Goal: Task Accomplishment & Management: Manage account settings

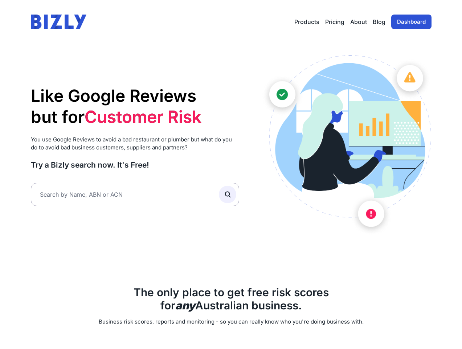
click at [406, 23] on link "Dashboard" at bounding box center [412, 22] width 40 height 15
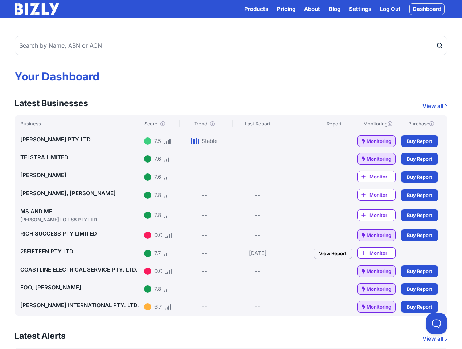
click at [59, 156] on link "TELSTRA LIMITED" at bounding box center [44, 157] width 48 height 7
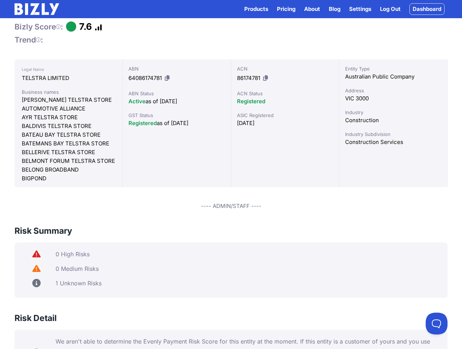
scroll to position [86, 0]
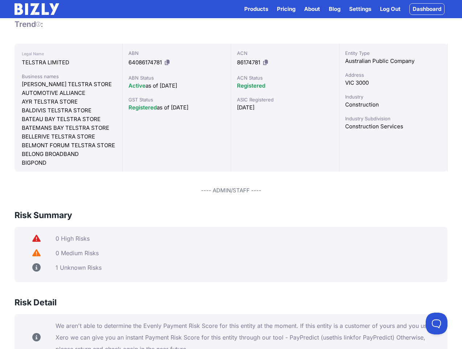
click at [157, 222] on div "Risk Summary" at bounding box center [231, 217] width 433 height 17
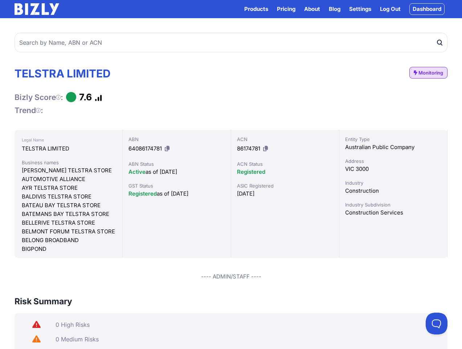
click at [434, 11] on link "Dashboard" at bounding box center [427, 9] width 35 height 12
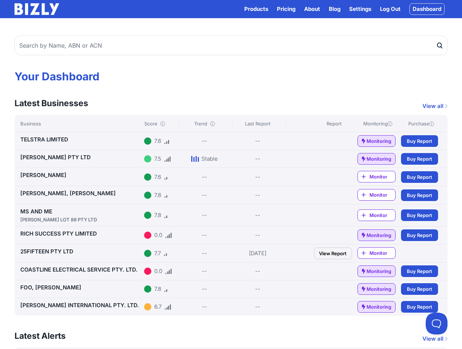
click at [356, 7] on link "Settings" at bounding box center [360, 9] width 22 height 9
click at [46, 158] on link "TESS MAREE PTY LTD" at bounding box center [55, 157] width 70 height 7
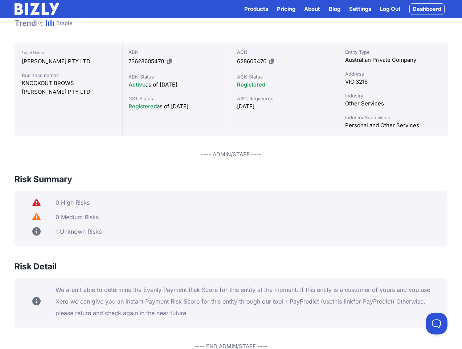
scroll to position [15, 0]
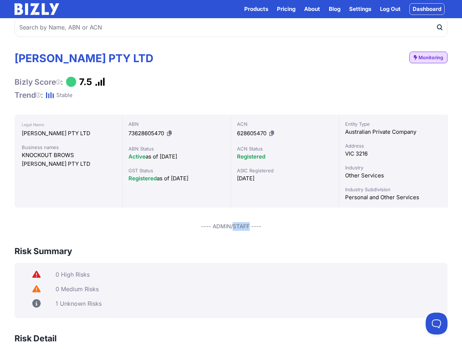
click at [434, 13] on link "Dashboard" at bounding box center [427, 9] width 35 height 12
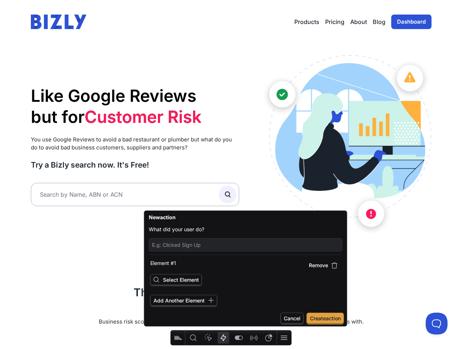
click at [422, 22] on link "Dashboard" at bounding box center [412, 22] width 40 height 15
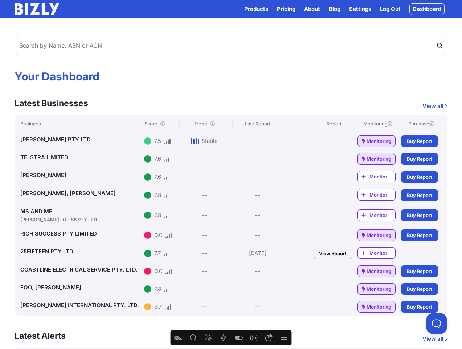
click at [62, 157] on link "TELSTRA LIMITED" at bounding box center [44, 157] width 48 height 7
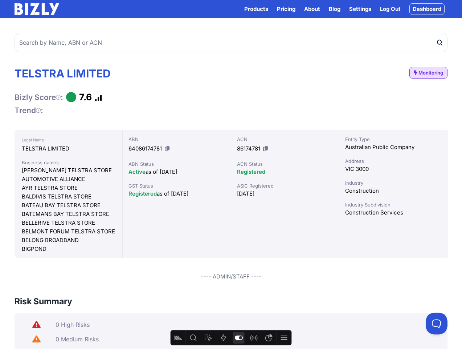
click at [242, 343] on button "Feature flags" at bounding box center [239, 338] width 12 height 12
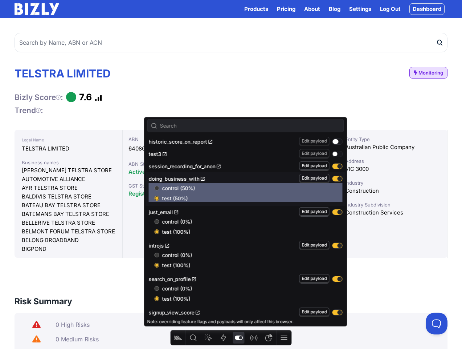
click at [333, 142] on button "button" at bounding box center [338, 141] width 10 height 5
radio input "true"
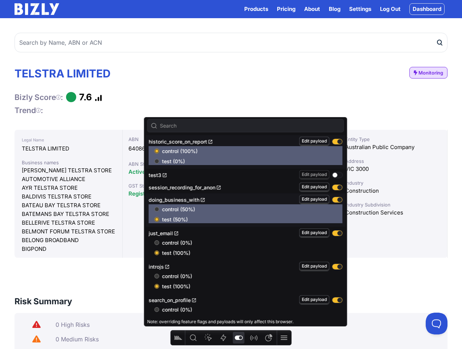
click at [158, 161] on input "test (0%)" at bounding box center [157, 161] width 5 height 5
radio input "true"
radio input "false"
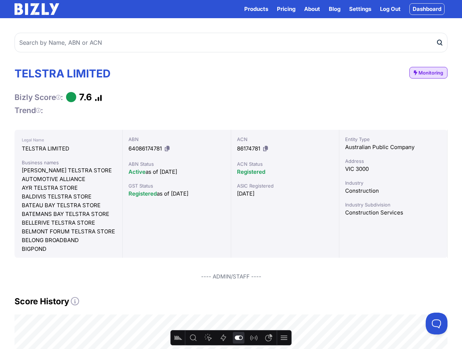
click at [218, 75] on div "TELSTRA LIMITED Bizly Score : 7.6 Trend : Monitoring" at bounding box center [231, 91] width 433 height 48
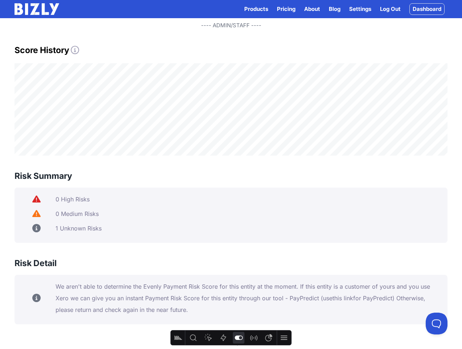
scroll to position [190, 0]
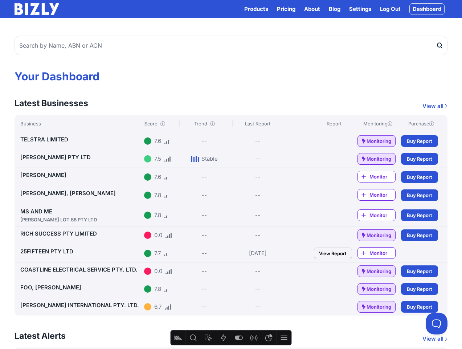
click at [41, 156] on link "TESS MAREE PTY LTD" at bounding box center [55, 157] width 70 height 7
click at [78, 307] on link "YU DING INTERNATIONAL PTY. LTD." at bounding box center [79, 305] width 119 height 7
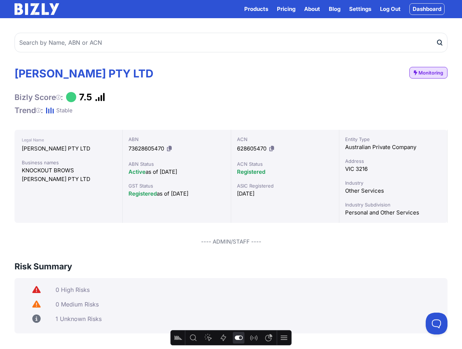
click at [239, 340] on icon "Feature flags" at bounding box center [238, 337] width 9 height 9
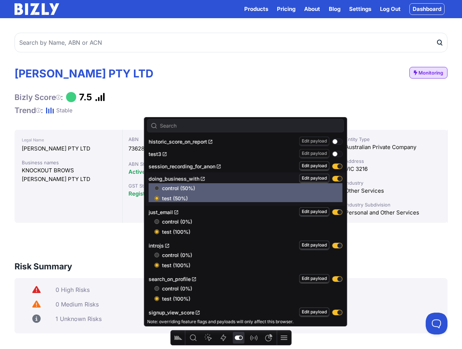
click at [251, 142] on div "historic_score_on_report" at bounding box center [223, 142] width 148 height 8
click at [334, 143] on button "button" at bounding box center [338, 141] width 10 height 5
radio input "true"
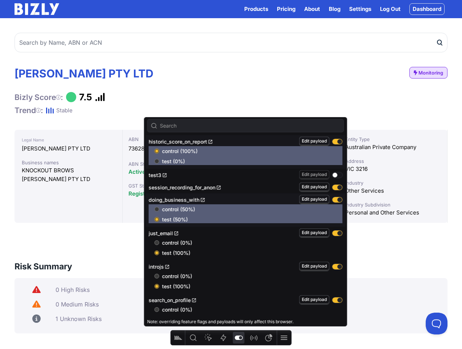
click at [153, 161] on div "control (100%) test (0%)" at bounding box center [246, 155] width 194 height 19
click at [157, 161] on input "test (0%)" at bounding box center [157, 161] width 5 height 5
radio input "true"
radio input "false"
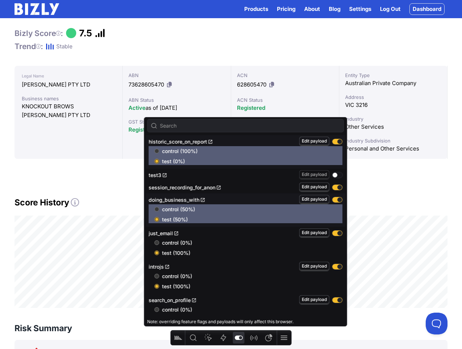
scroll to position [129, 0]
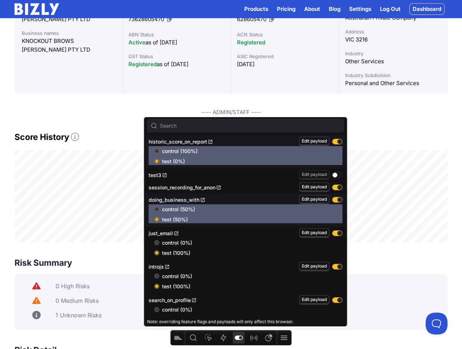
click at [241, 337] on icon "Feature flags" at bounding box center [238, 337] width 9 height 9
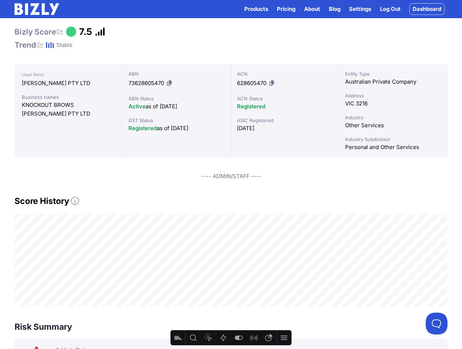
scroll to position [133, 0]
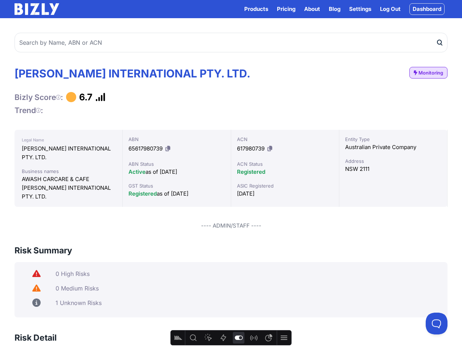
click at [238, 339] on icon "Feature flags" at bounding box center [239, 337] width 8 height 4
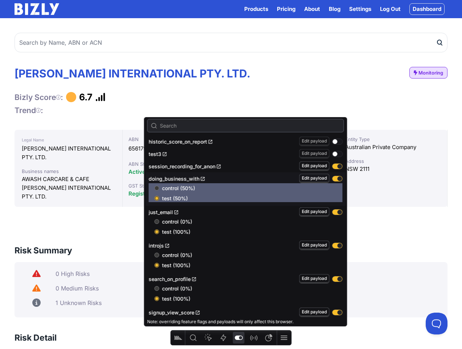
click at [333, 141] on button "button" at bounding box center [338, 141] width 10 height 5
radio input "true"
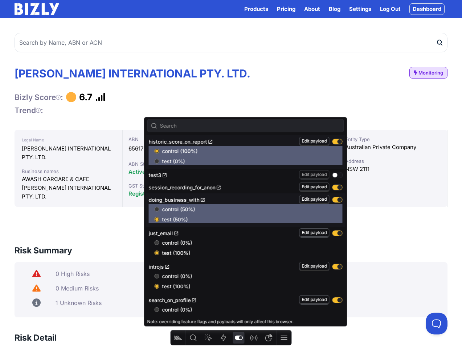
click at [162, 160] on span "test (0%)" at bounding box center [252, 161] width 181 height 7
click at [159, 160] on input "test (0%)" at bounding box center [157, 161] width 5 height 5
radio input "true"
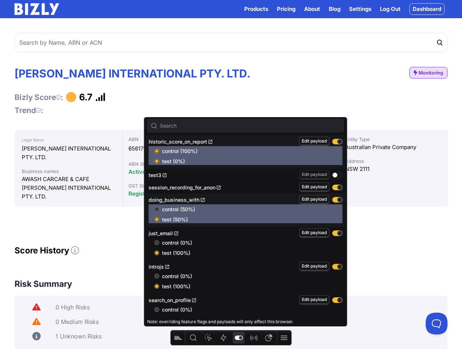
radio input "false"
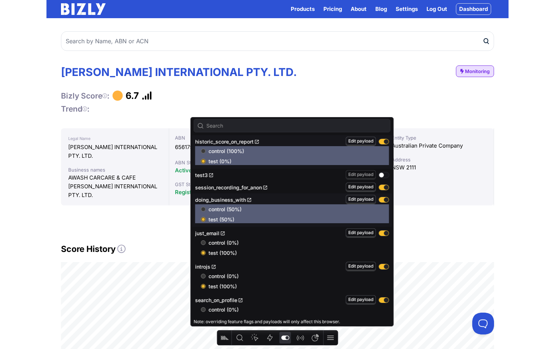
scroll to position [47, 0]
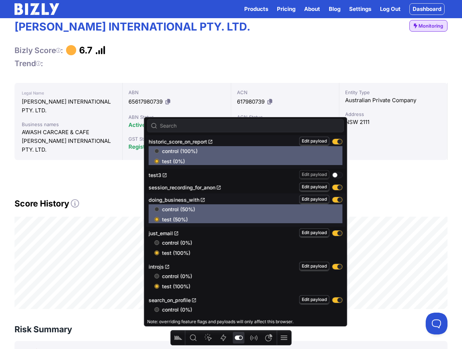
click at [240, 335] on icon "Feature flags" at bounding box center [238, 337] width 9 height 9
